Goal: Information Seeking & Learning: Learn about a topic

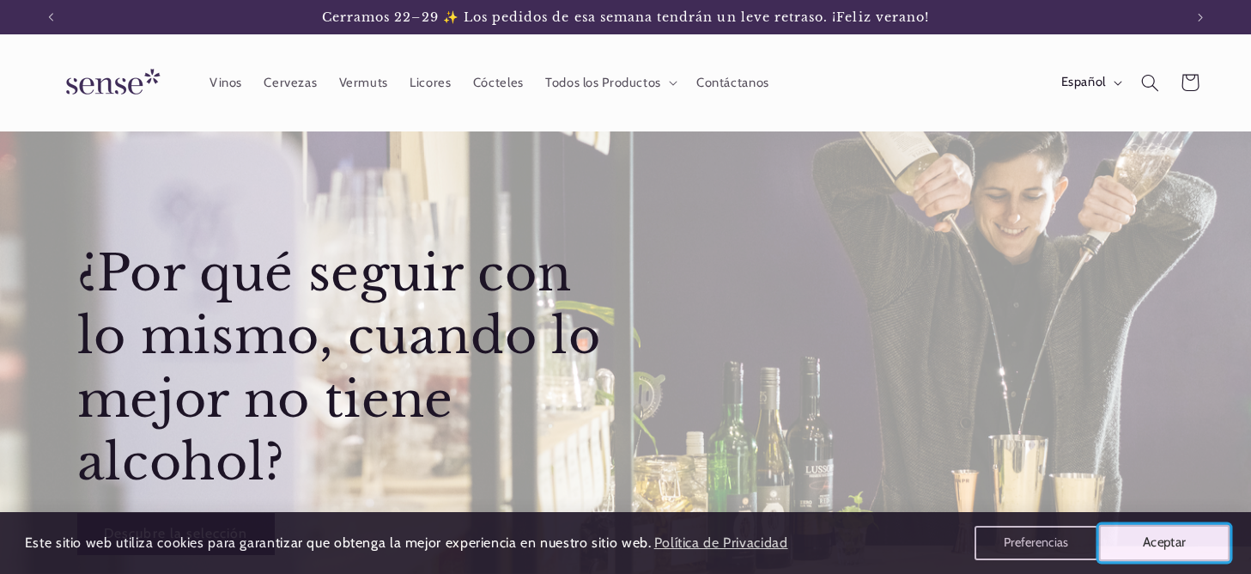
click at [1138, 546] on button "Aceptar" at bounding box center [1164, 543] width 131 height 36
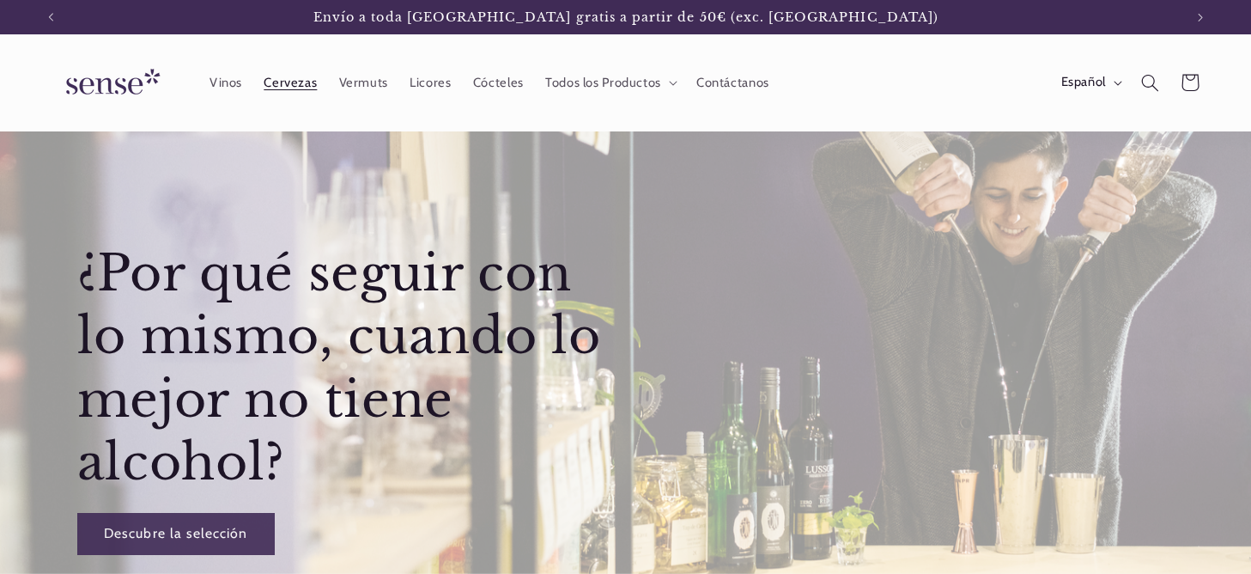
click at [283, 75] on span "Cervezas" at bounding box center [290, 83] width 53 height 16
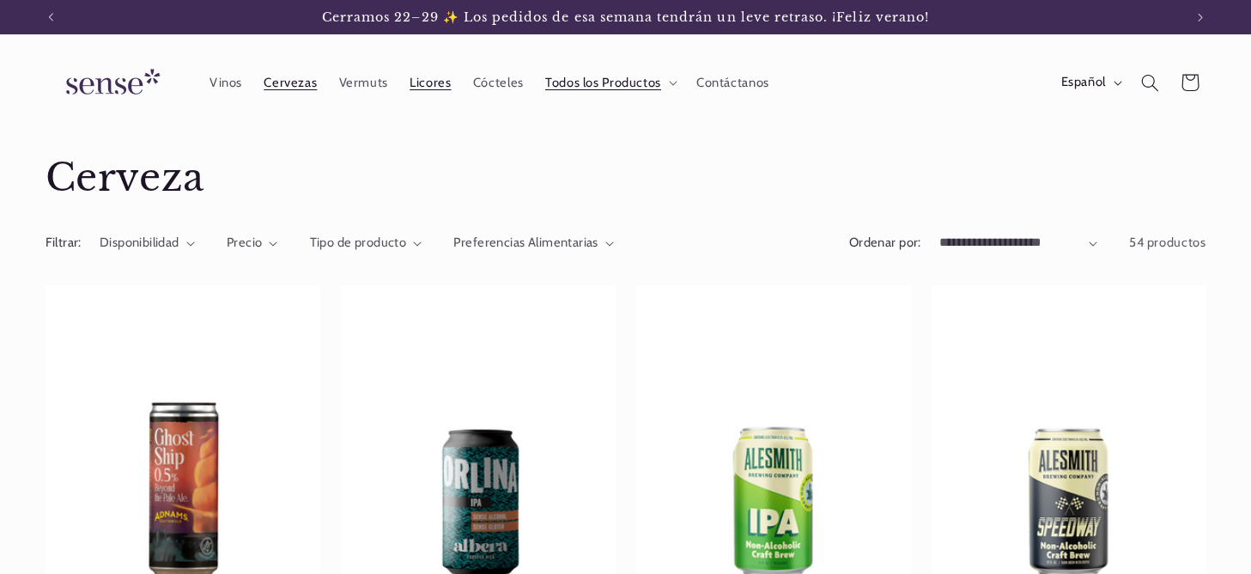
click at [435, 84] on span "Licores" at bounding box center [430, 83] width 41 height 16
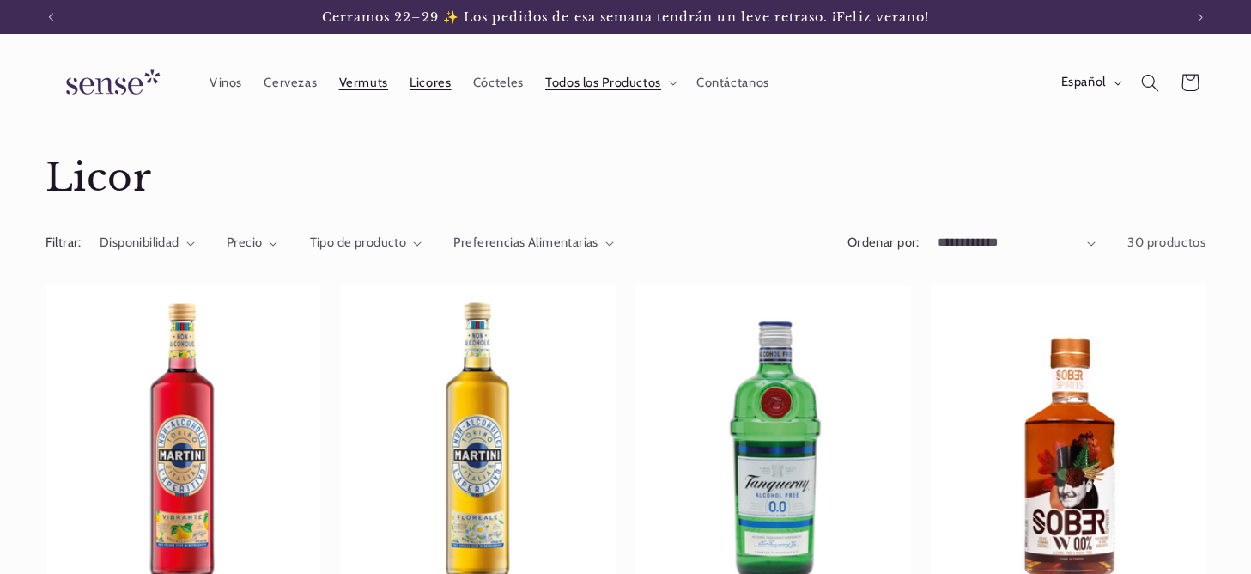
click at [350, 90] on link "Vermuts" at bounding box center [363, 83] width 71 height 38
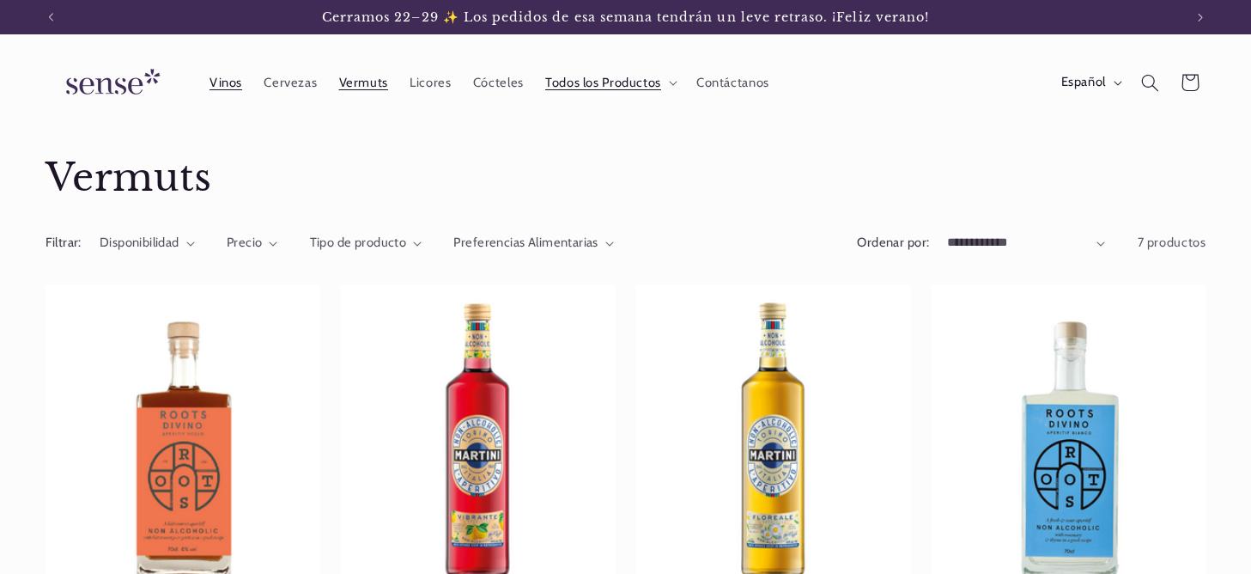
click at [228, 83] on span "Vinos" at bounding box center [226, 83] width 33 height 16
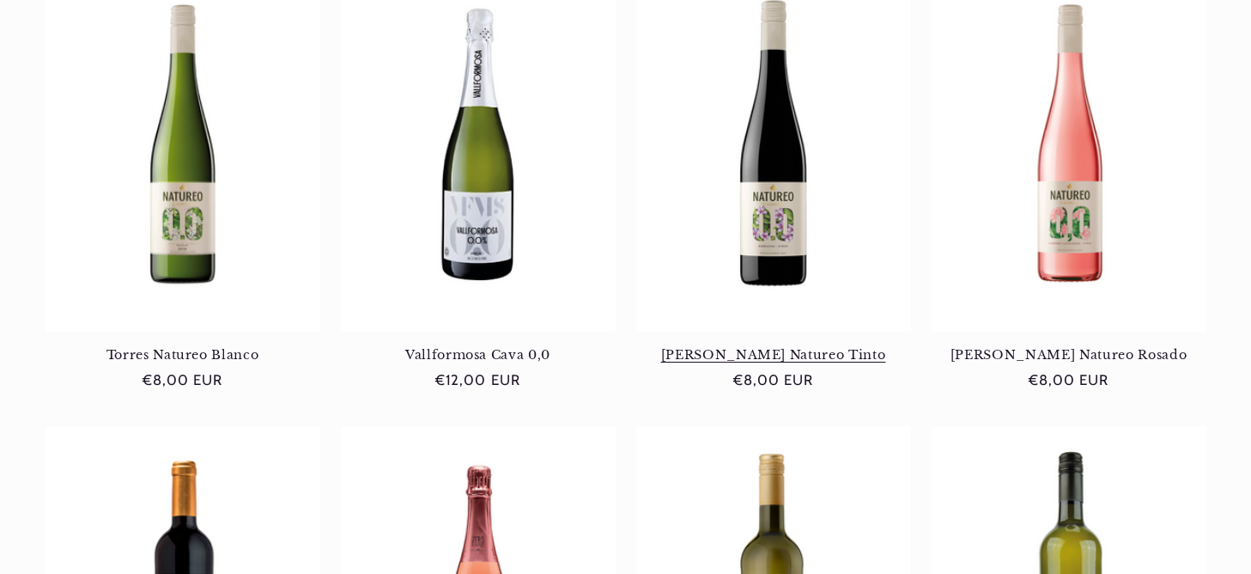
scroll to position [0, 1133]
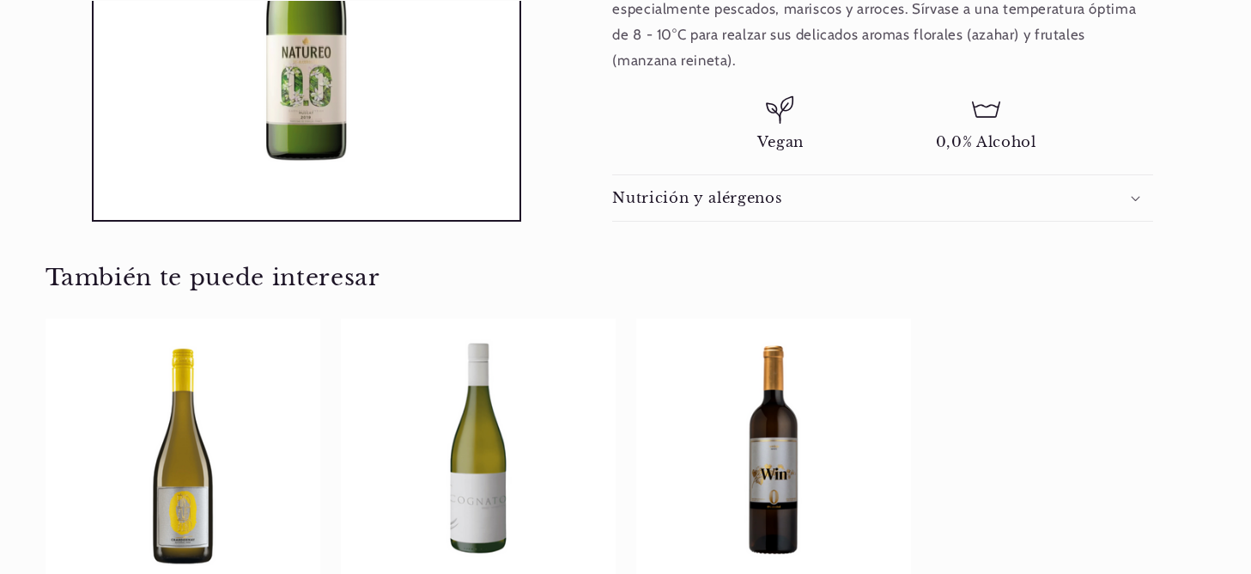
scroll to position [771, 0]
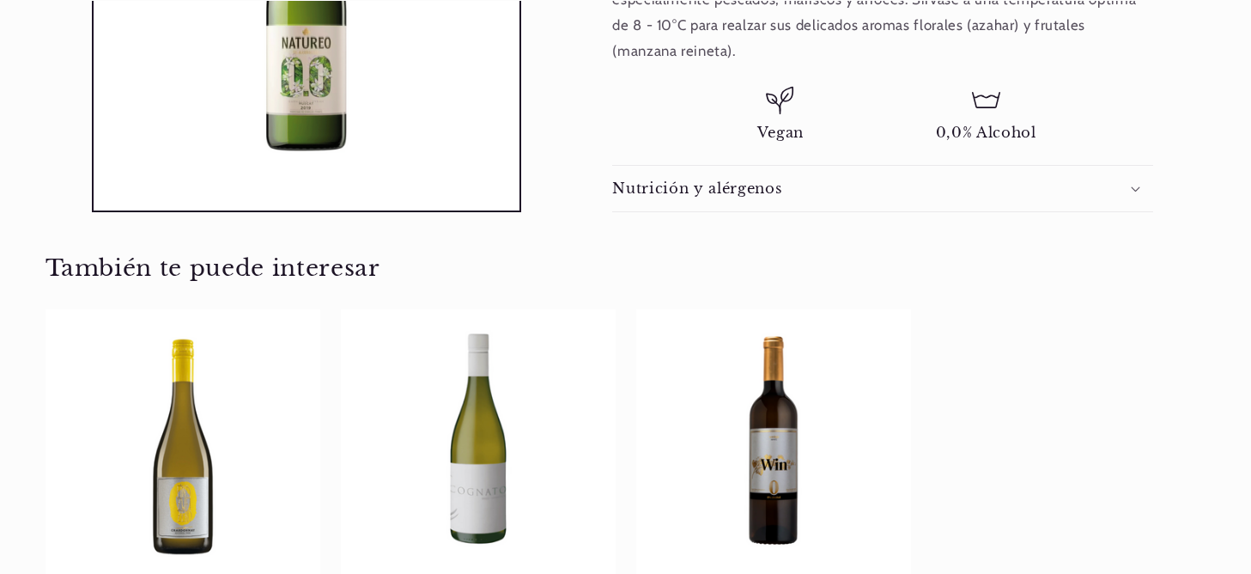
click at [1009, 192] on div "Nutrición y alérgenos" at bounding box center [882, 189] width 541 height 18
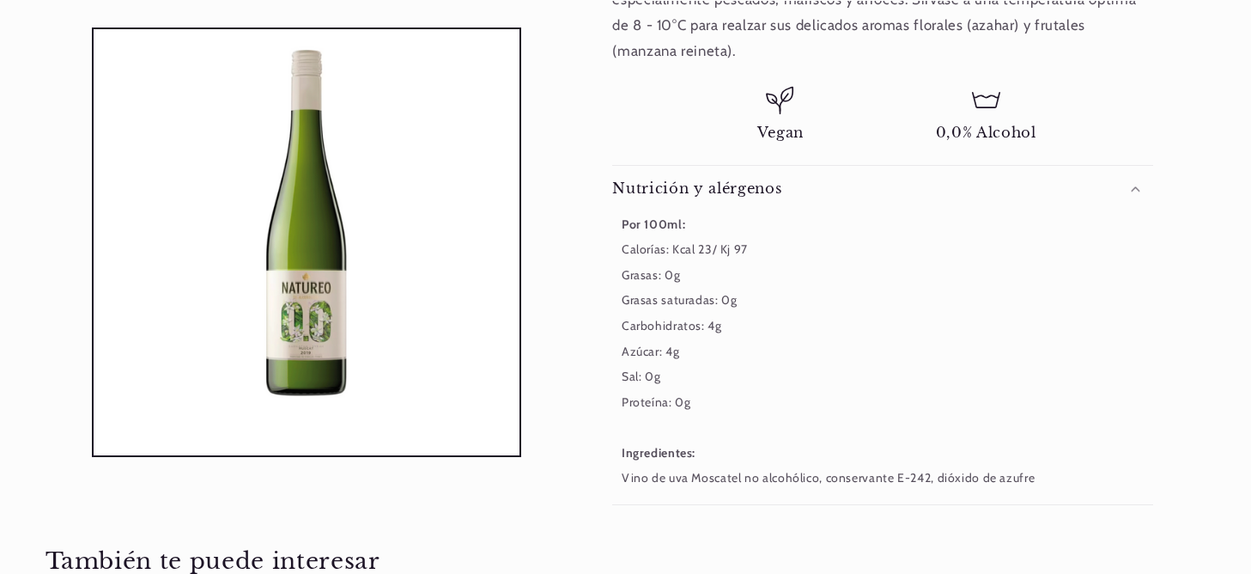
scroll to position [0, 1133]
drag, startPoint x: 764, startPoint y: 242, endPoint x: 624, endPoint y: 216, distance: 143.4
click at [620, 219] on div "Por 100ml: Calorías: Kcal 23/ Kj 97 Grasas: 0g Grasas saturadas: 0g Carbohidrat…" at bounding box center [882, 351] width 541 height 280
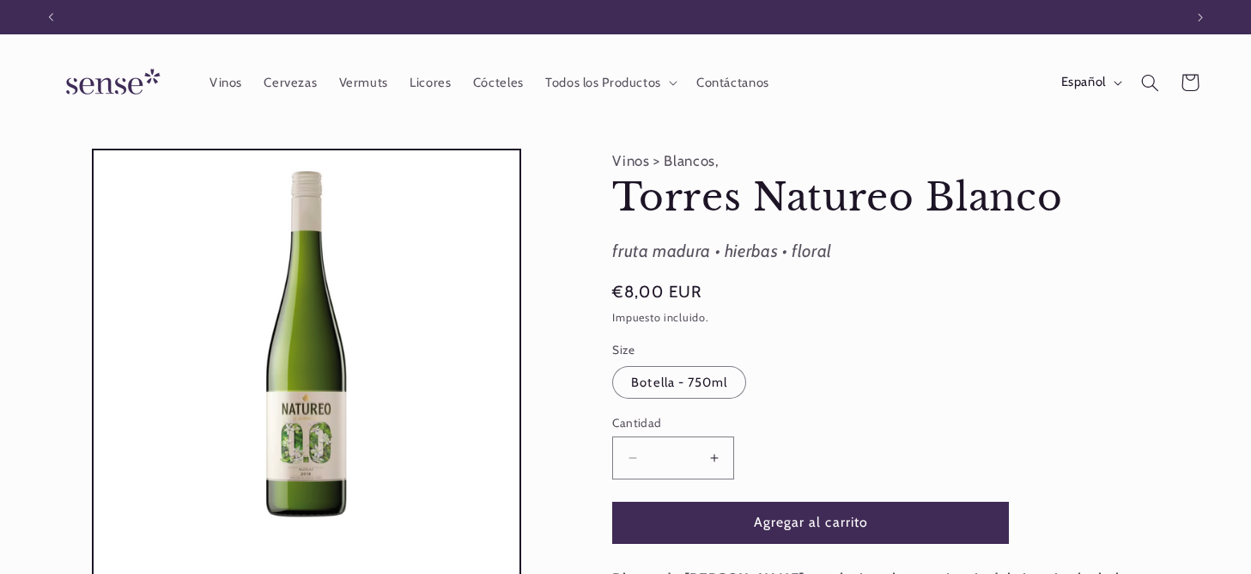
scroll to position [0, 0]
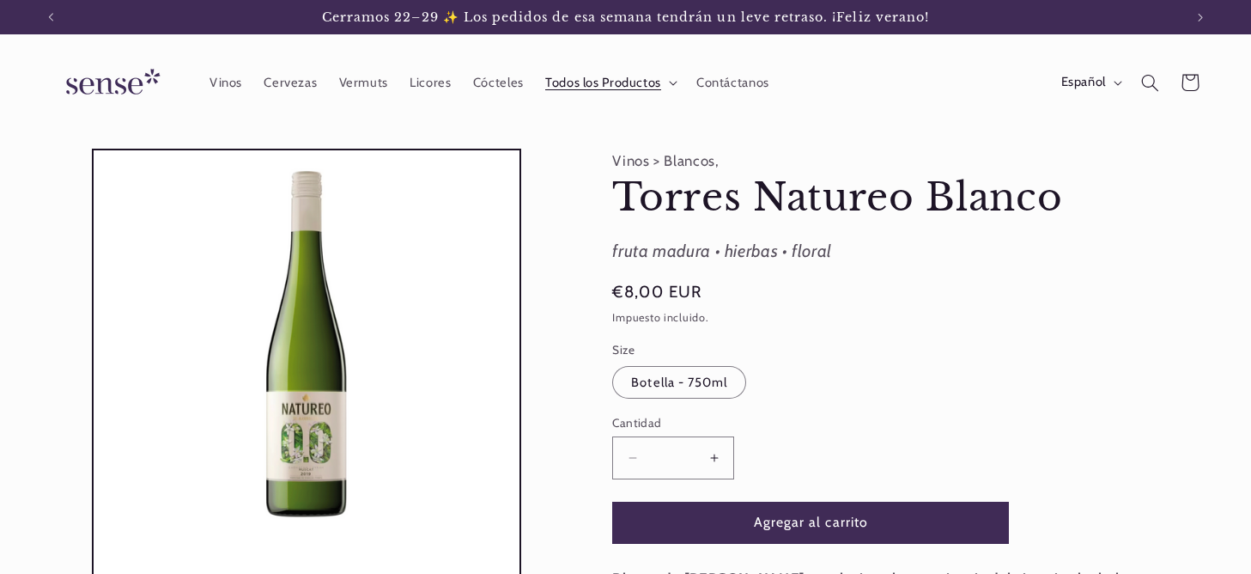
click at [620, 87] on span "Todos los Productos" at bounding box center [603, 83] width 116 height 16
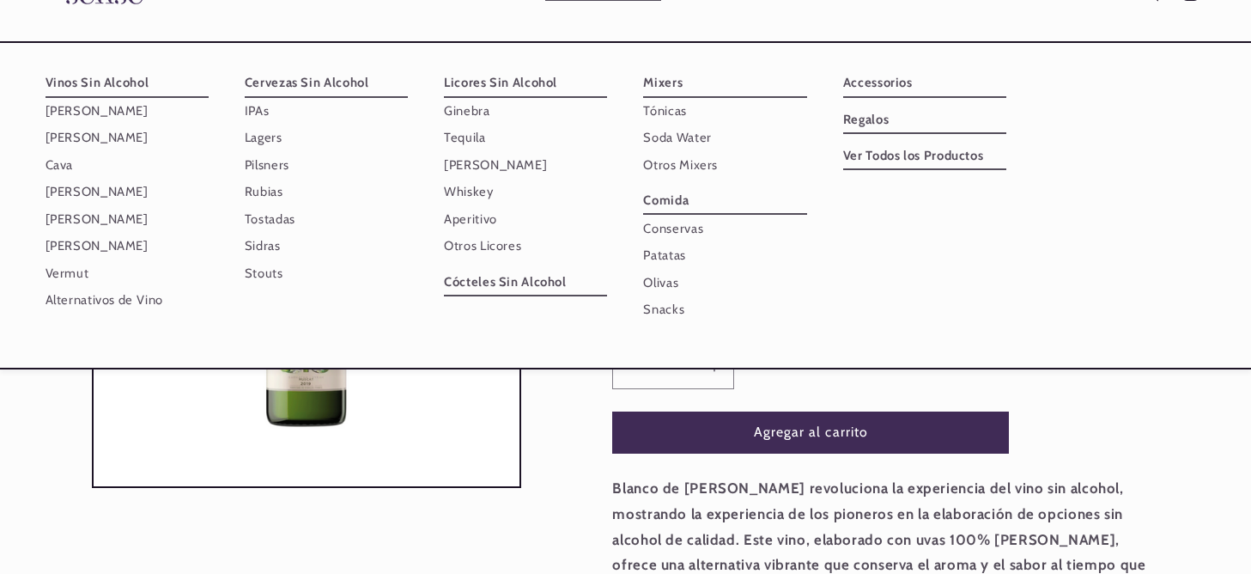
scroll to position [191, 0]
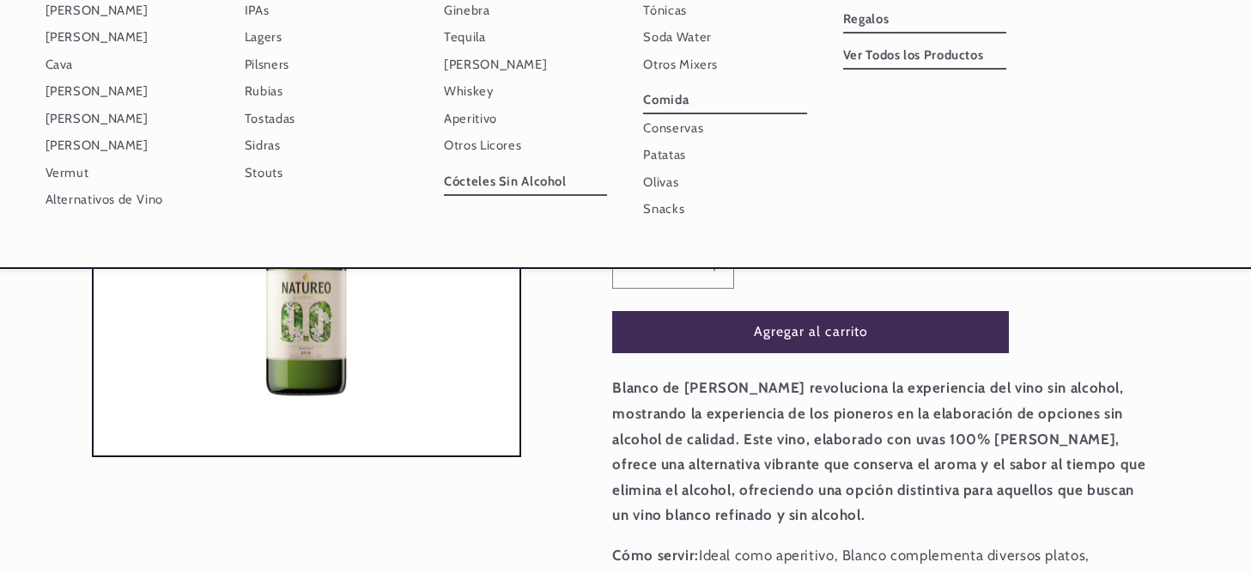
click at [987, 426] on p "Blanco de [PERSON_NAME] revoluciona la experiencia del vino sin alcohol, mostra…" at bounding box center [882, 451] width 541 height 153
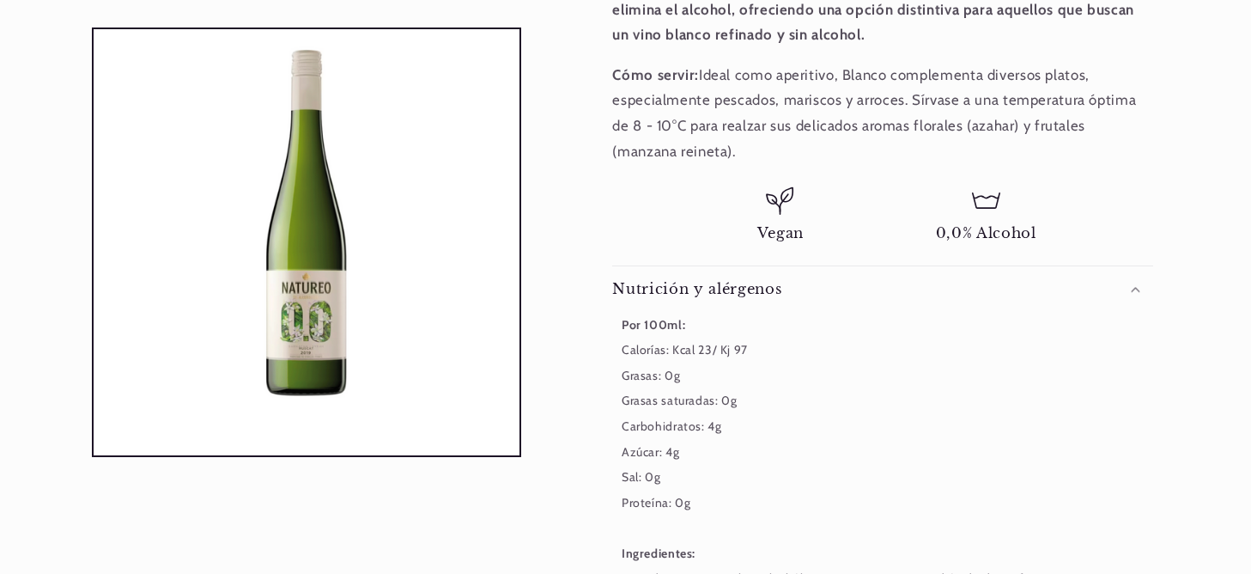
scroll to position [0, 1133]
